Goal: Check status

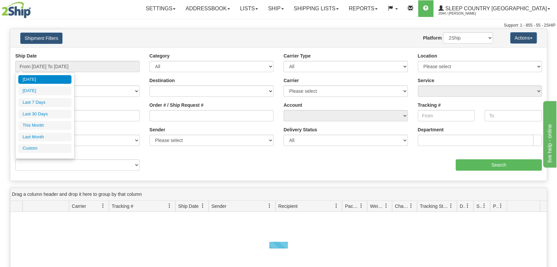
drag, startPoint x: 55, startPoint y: 112, endPoint x: 76, endPoint y: 112, distance: 20.6
click at [55, 112] on li "Last 30 Days" at bounding box center [44, 114] width 53 height 9
type input "From [DATE] To [DATE]"
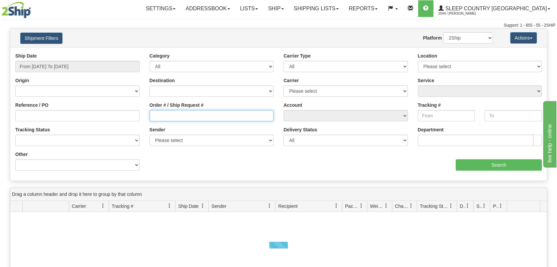
click at [166, 114] on input "Order # / Ship Request #" at bounding box center [212, 115] width 124 height 11
paste input "9000H566662"
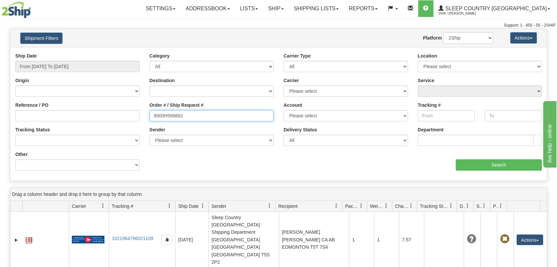
type input "9000H566662"
click at [518, 167] on input "Search" at bounding box center [499, 164] width 86 height 11
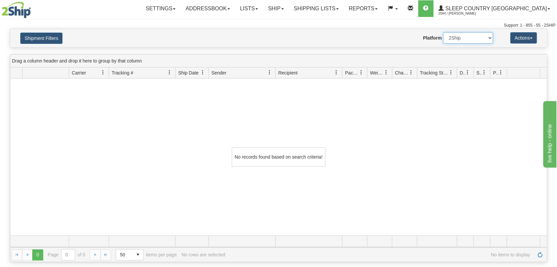
drag, startPoint x: 487, startPoint y: 37, endPoint x: 483, endPoint y: 43, distance: 6.5
click at [487, 37] on select "2Ship Imported" at bounding box center [468, 37] width 50 height 11
select select "1"
click at [443, 32] on select "2Ship Imported" at bounding box center [468, 37] width 50 height 11
